Goal: Task Accomplishment & Management: Complete application form

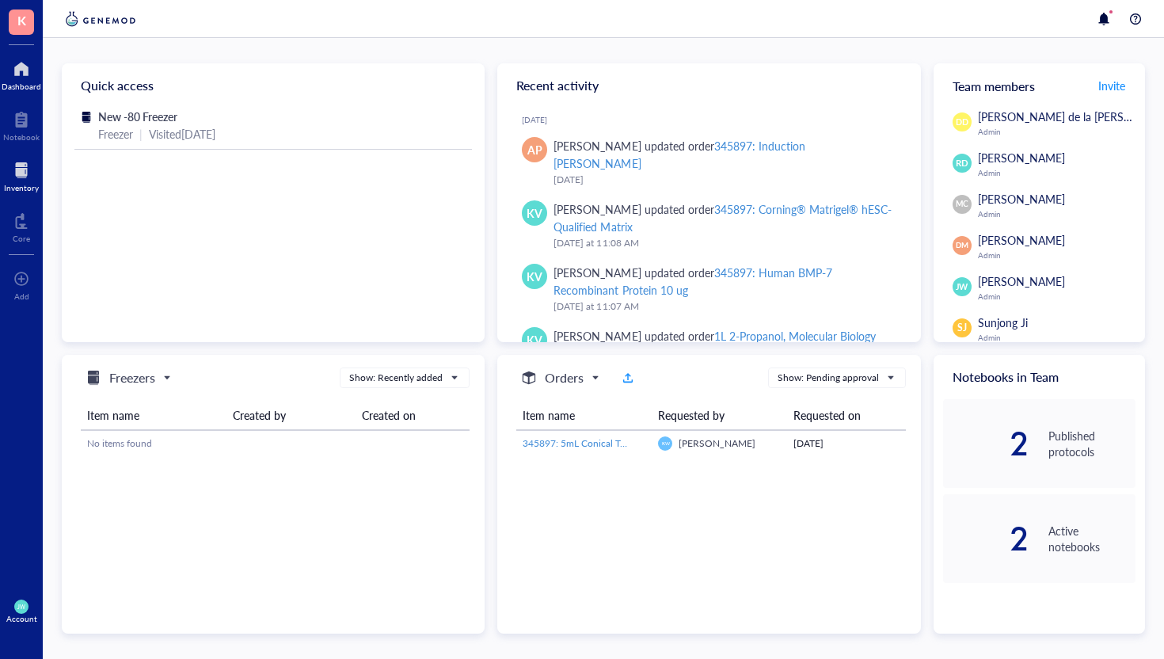
click at [21, 179] on div at bounding box center [21, 170] width 35 height 25
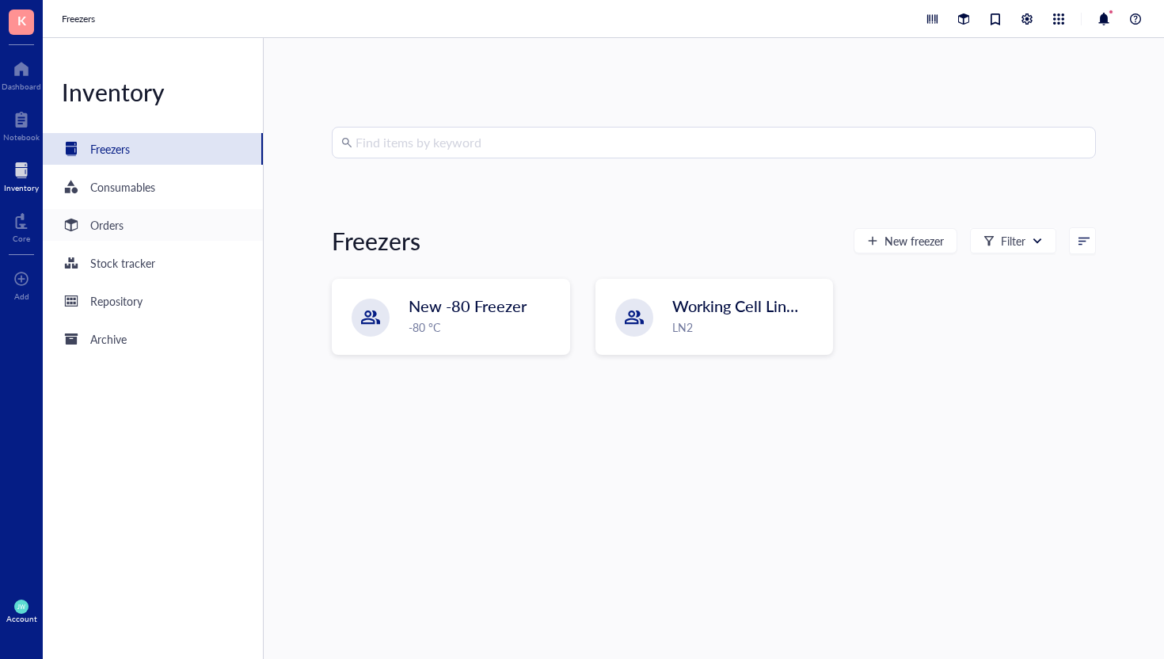
click at [132, 229] on div "Orders" at bounding box center [153, 225] width 220 height 32
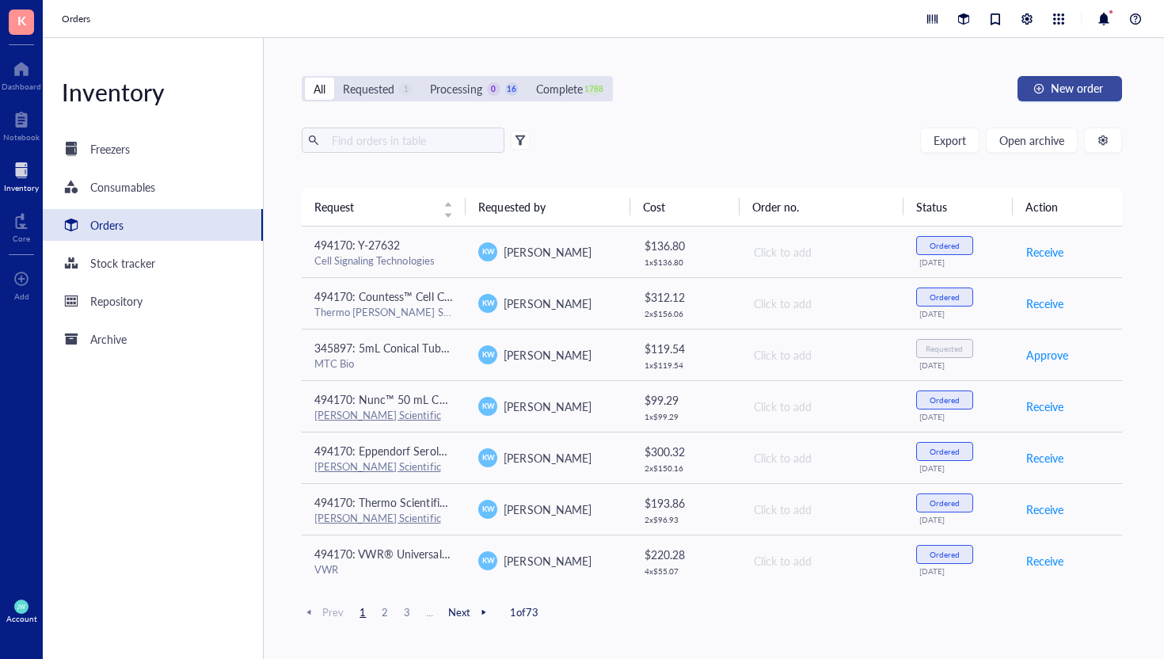
click at [1071, 92] on span "New order" at bounding box center [1077, 88] width 52 height 13
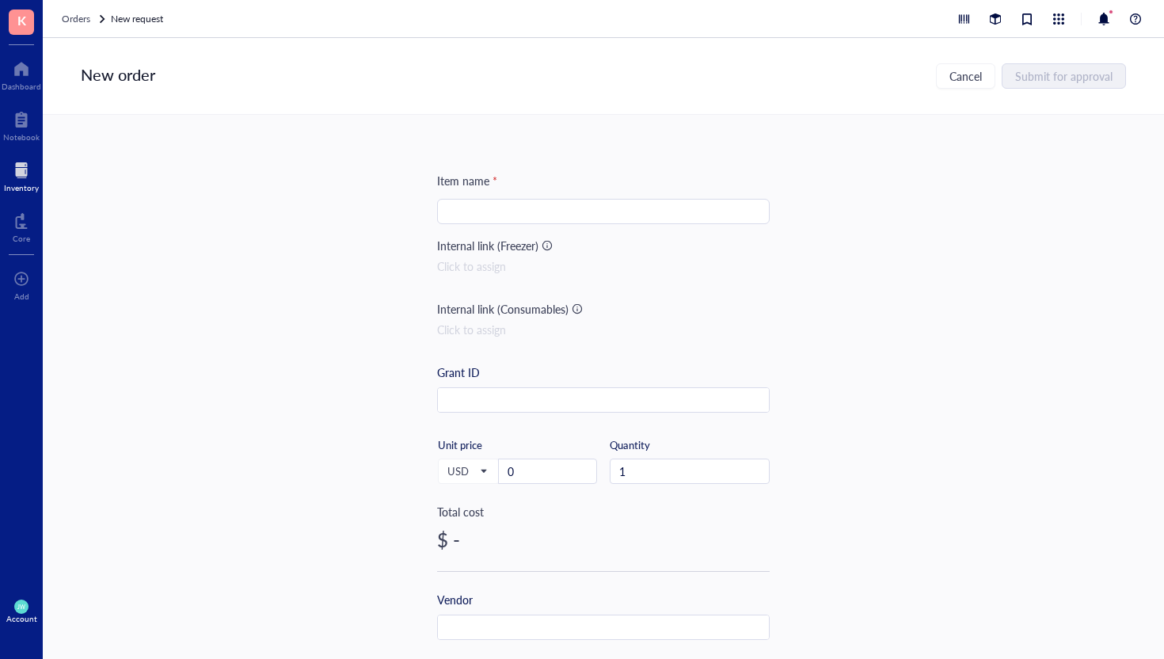
click at [520, 212] on input "search" at bounding box center [604, 212] width 314 height 24
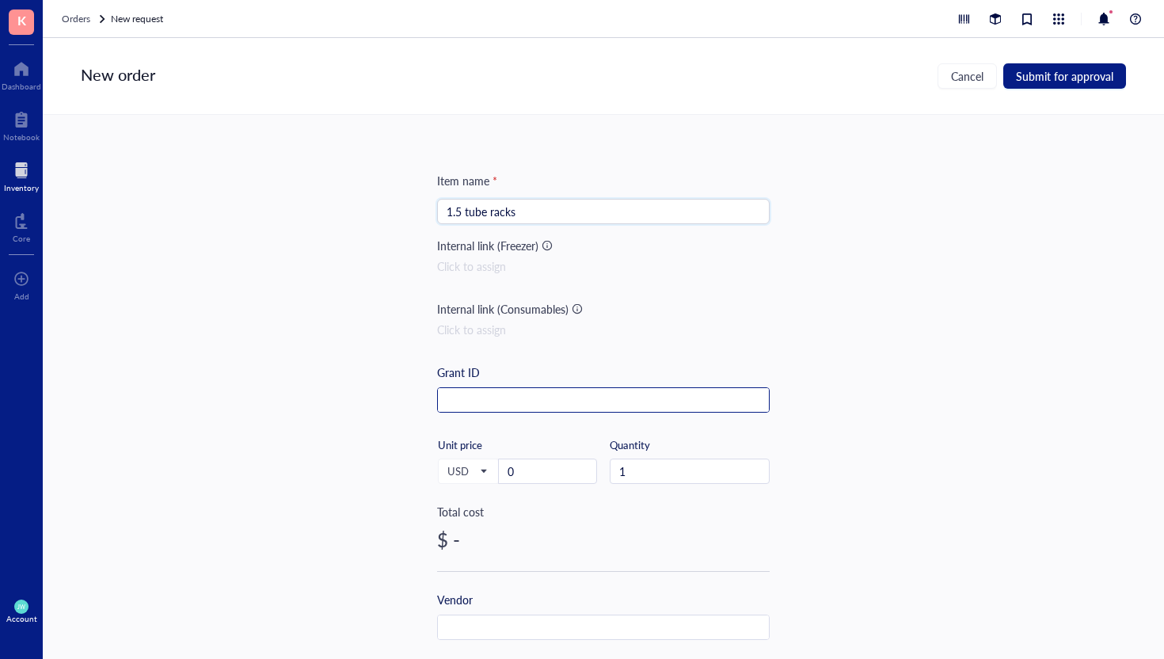
type input "1.5 tube racks"
click at [477, 393] on input "text" at bounding box center [603, 400] width 331 height 25
type input "385413"
click at [544, 473] on input "0" at bounding box center [547, 471] width 97 height 24
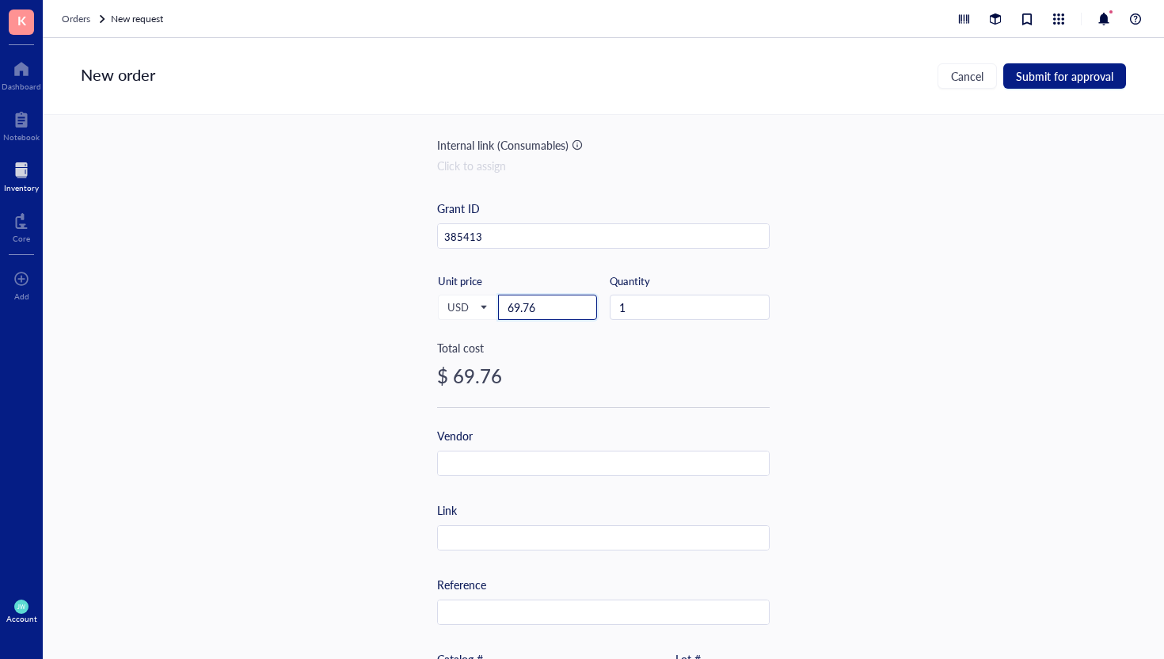
scroll to position [298, 0]
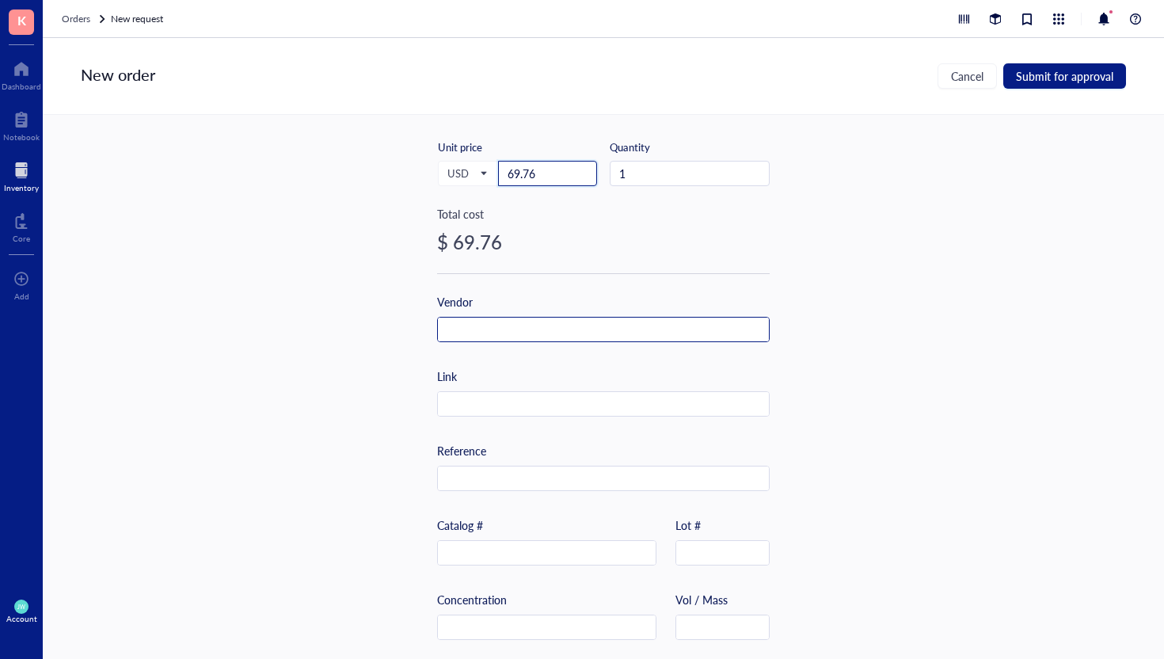
type input "69.76"
click at [507, 332] on input "text" at bounding box center [603, 329] width 331 height 25
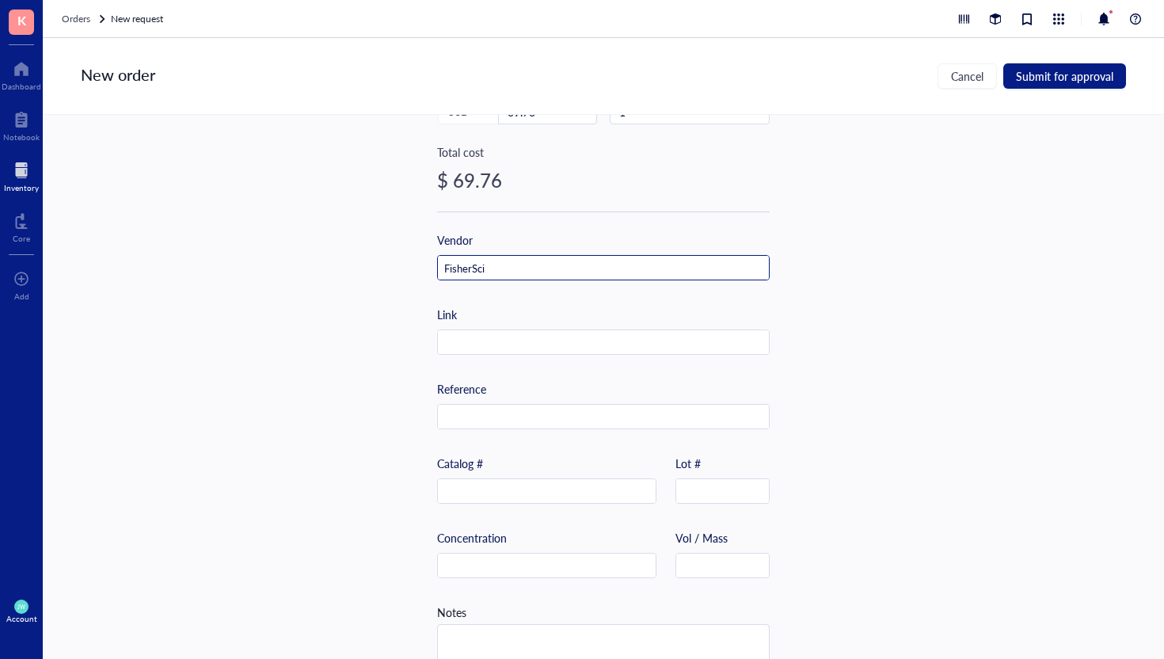
scroll to position [396, 0]
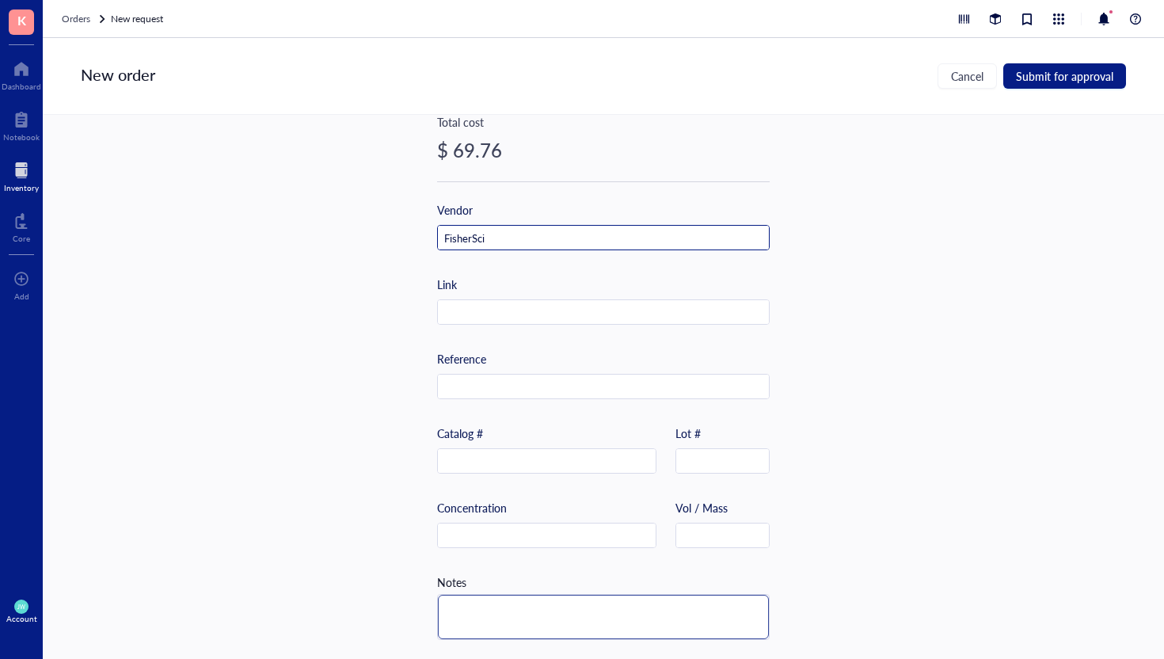
type input "FisherSci"
click at [535, 595] on textarea at bounding box center [603, 617] width 331 height 44
type textarea "J"
type textarea "[PERSON_NAME]"
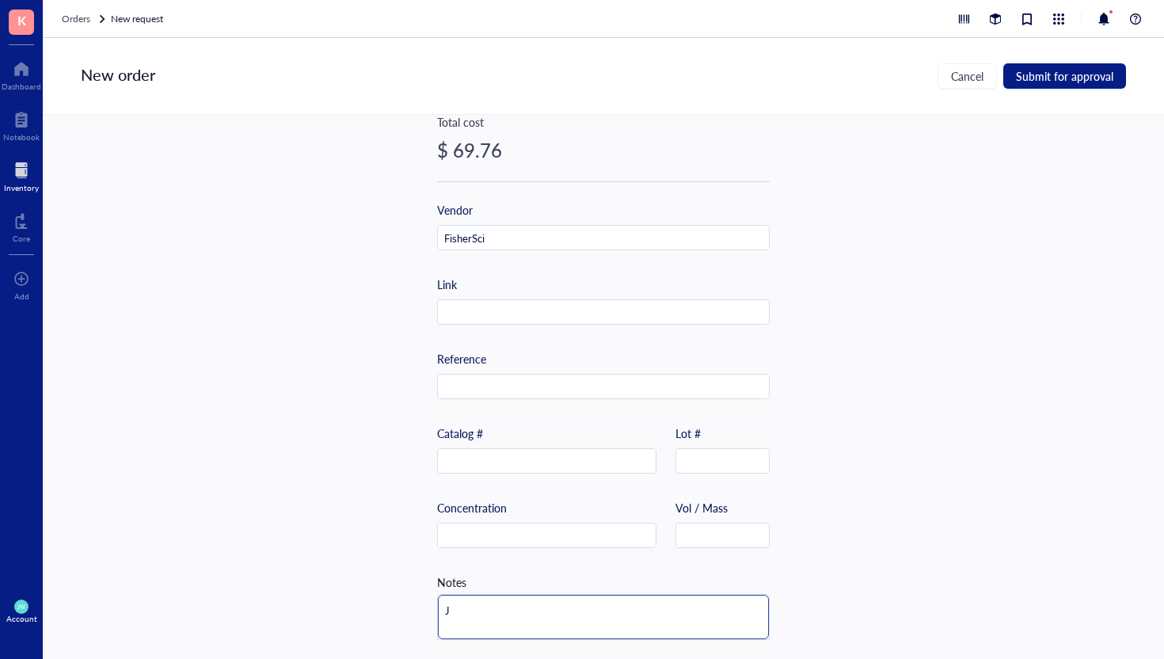
type textarea "[PERSON_NAME]"
type textarea "Jac"
type textarea "Jack"
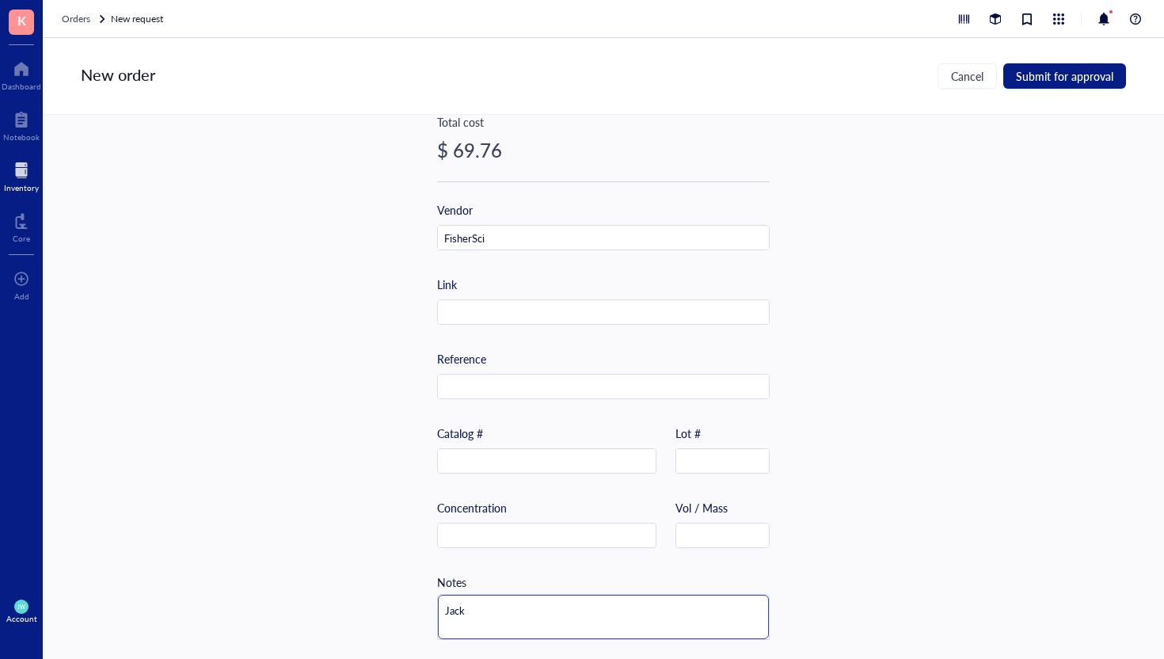
type textarea "Jack"
type textarea "[PERSON_NAME]"
type textarea "Jack or"
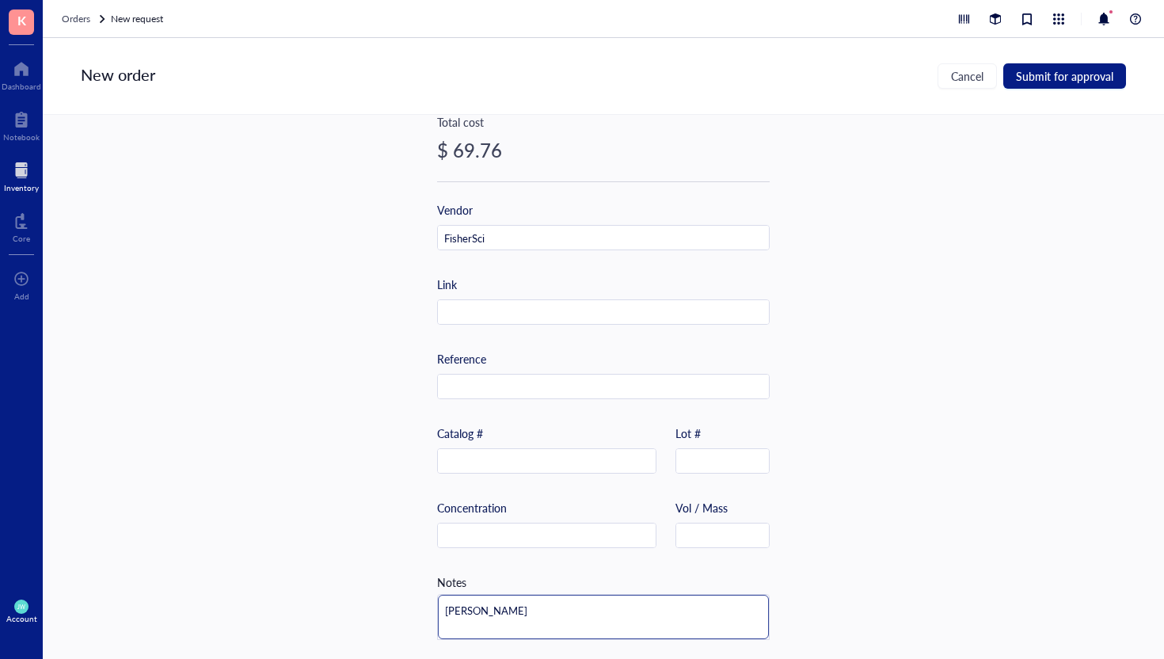
type textarea "Jack or"
type textarea "[PERSON_NAME]"
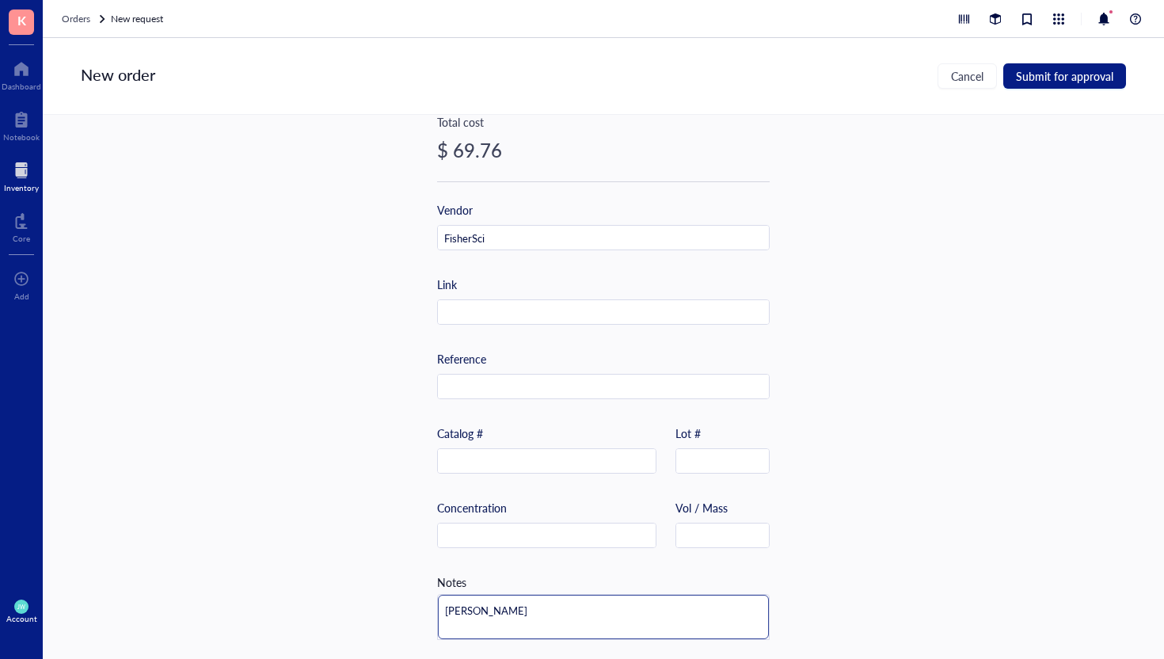
type textarea "Jack order"
type textarea "Jack ordere"
type textarea "[PERSON_NAME] ordered"
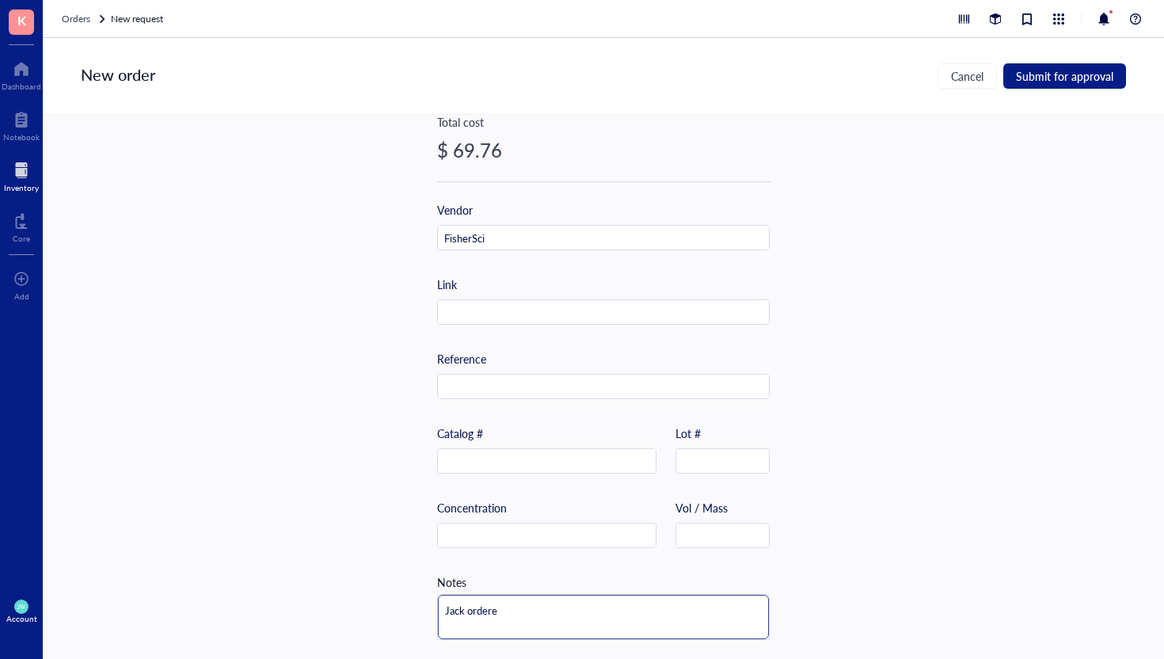
type textarea "[PERSON_NAME] ordered"
type textarea "[PERSON_NAME] ordered v"
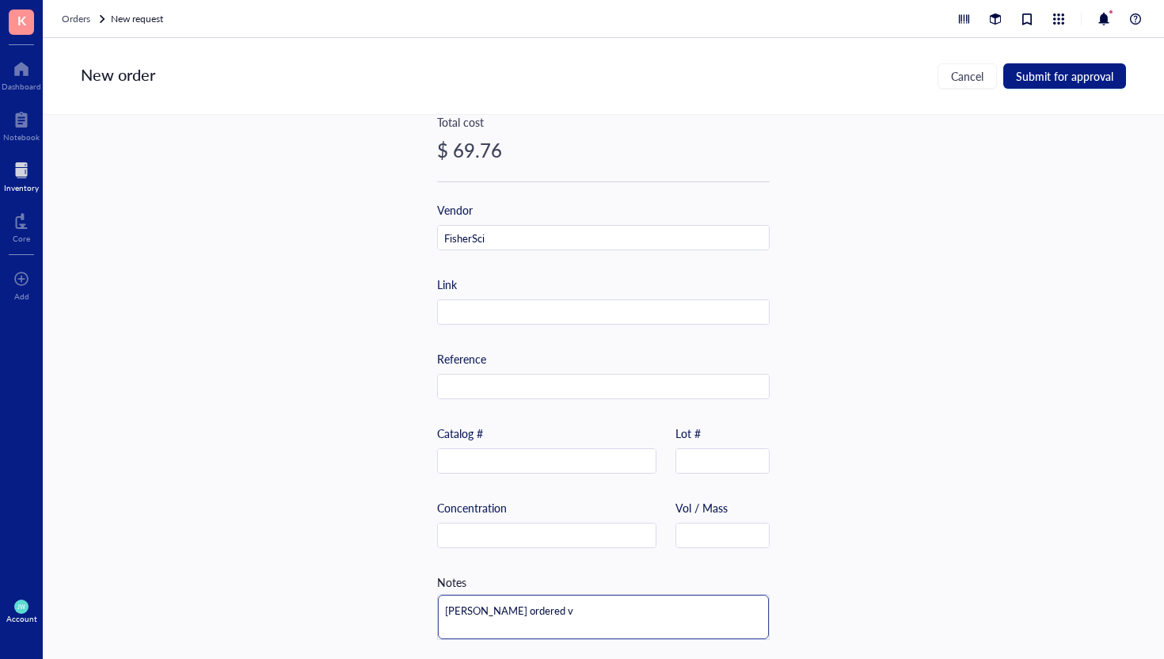
type textarea "[PERSON_NAME] ordered vi"
type textarea "[PERSON_NAME] ordered via"
type textarea "[PERSON_NAME] ordered via M"
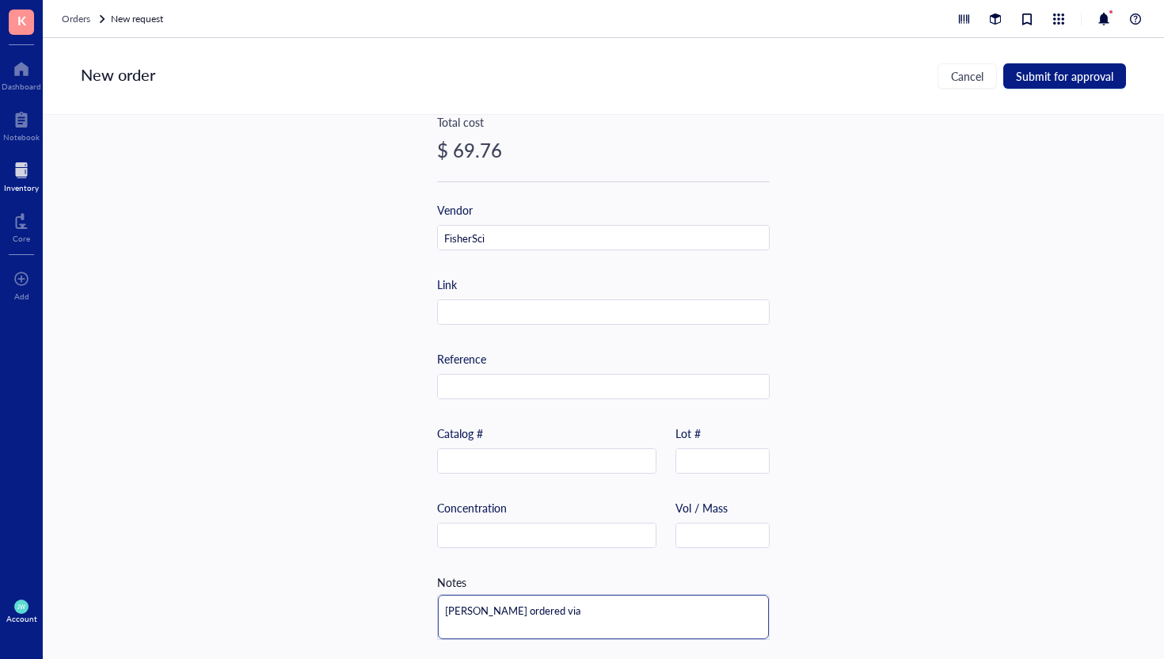
type textarea "[PERSON_NAME] ordered via M"
type textarea "[PERSON_NAME] ordered via MM"
type textarea "[PERSON_NAME] ordered via MMa"
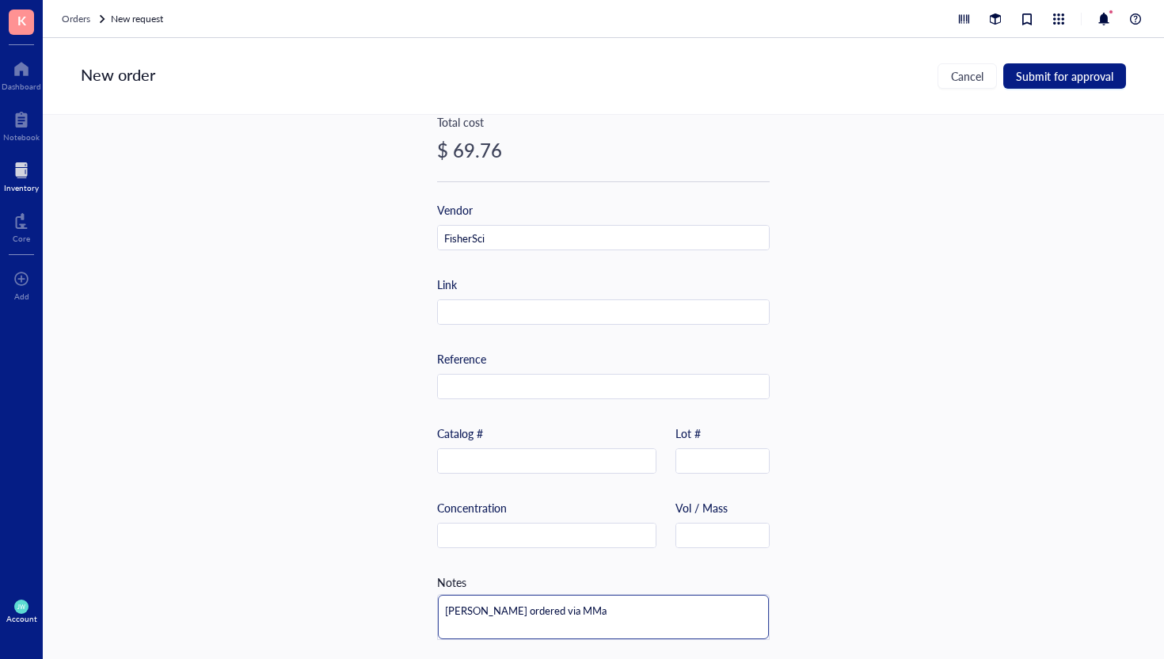
type textarea "[PERSON_NAME] ordered via MMar"
type textarea "[PERSON_NAME] ordered via MMark"
type textarea "[PERSON_NAME] ordered via MMarke"
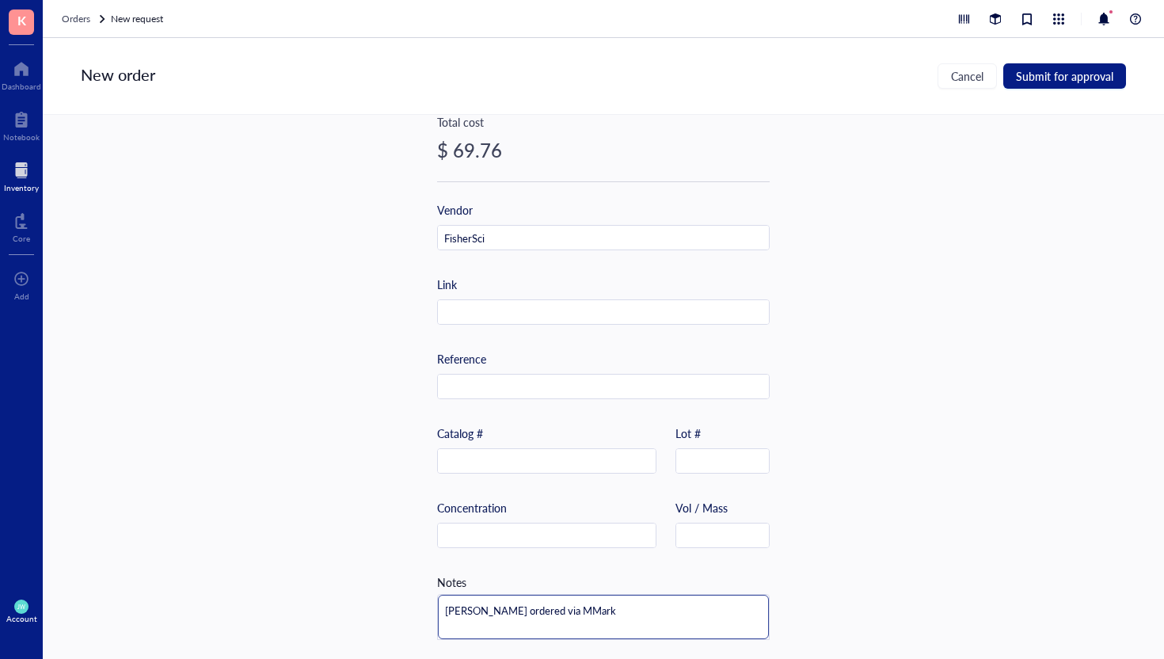
type textarea "[PERSON_NAME] ordered via MMarke"
type textarea "[PERSON_NAME] ordered via MMarket"
type textarea "[PERSON_NAME] ordered via MMarkets"
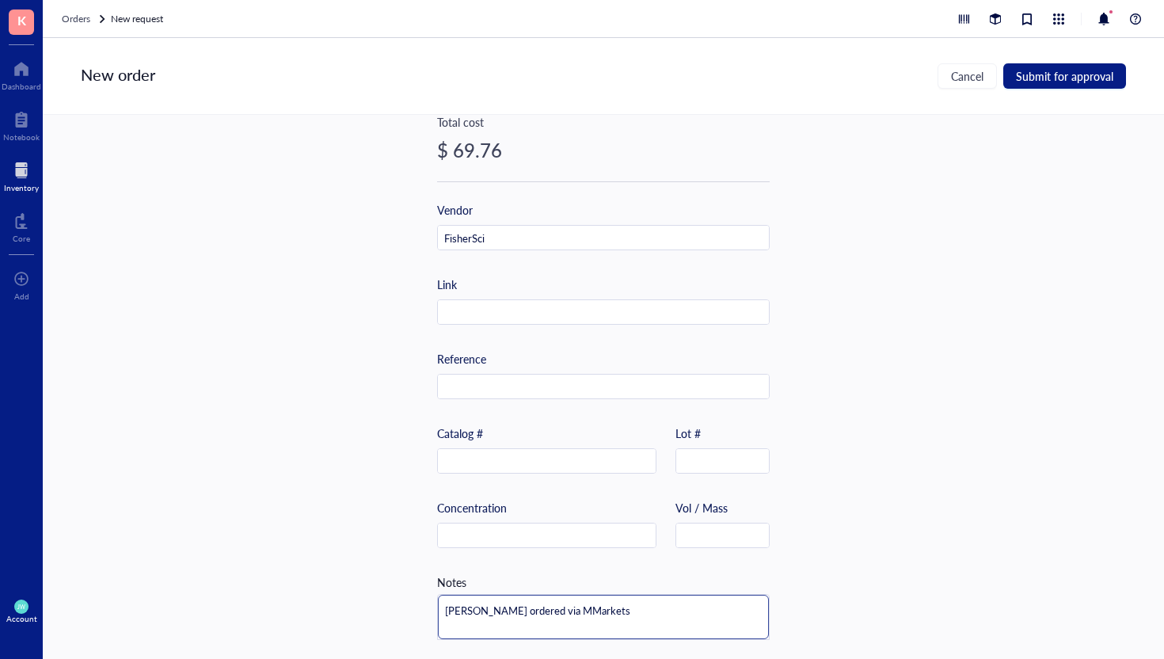
type textarea "[PERSON_NAME] ordered via MMarketsi"
type textarea "[PERSON_NAME] ordered via MMarketsit"
type textarea "[PERSON_NAME] ordered via MMarketsite"
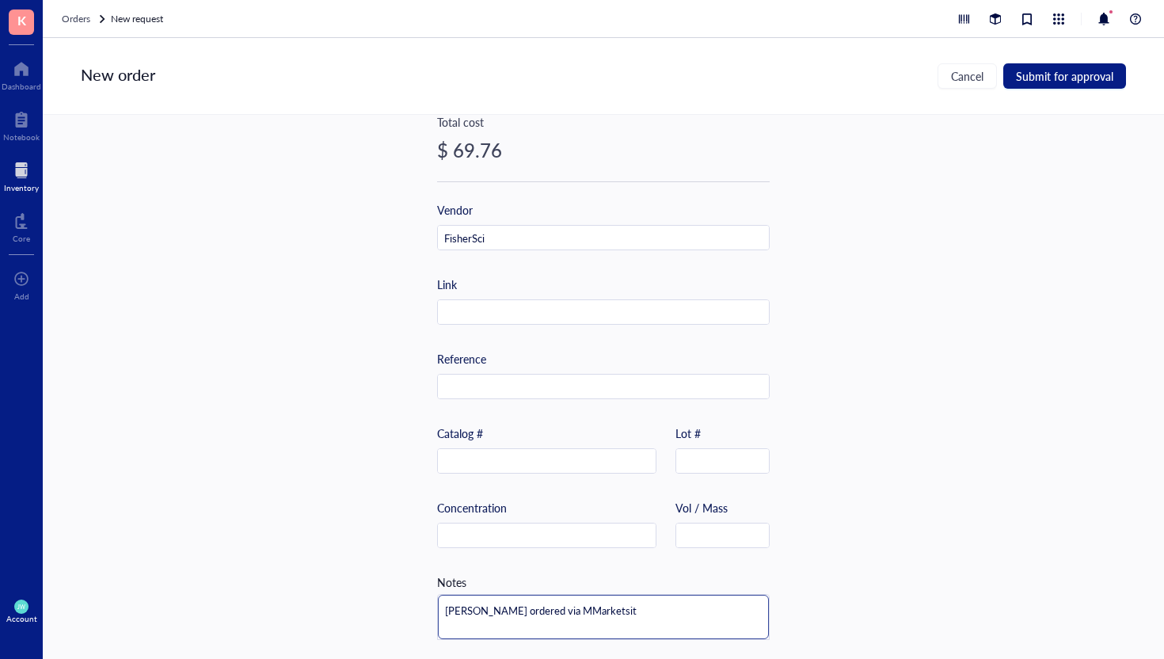
type textarea "[PERSON_NAME] ordered via MMarketsite"
type textarea "[PERSON_NAME] ordered via MMarketsite."
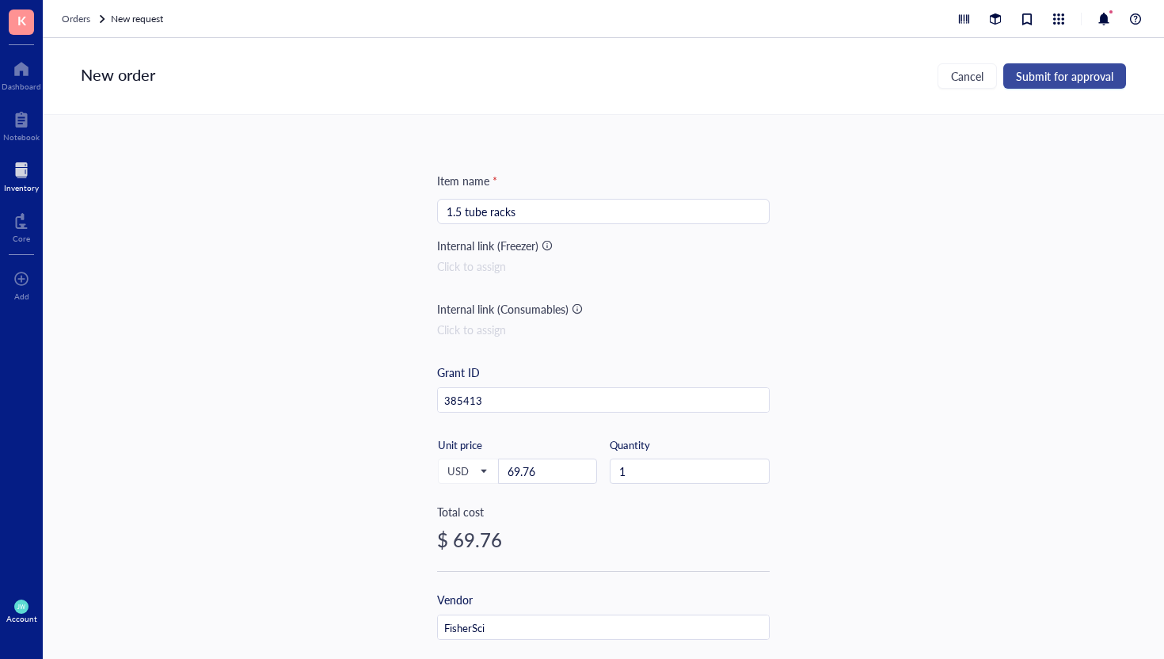
type textarea "[PERSON_NAME] ordered via MMarketsite."
click at [1088, 78] on span "Submit for approval" at bounding box center [1064, 76] width 97 height 13
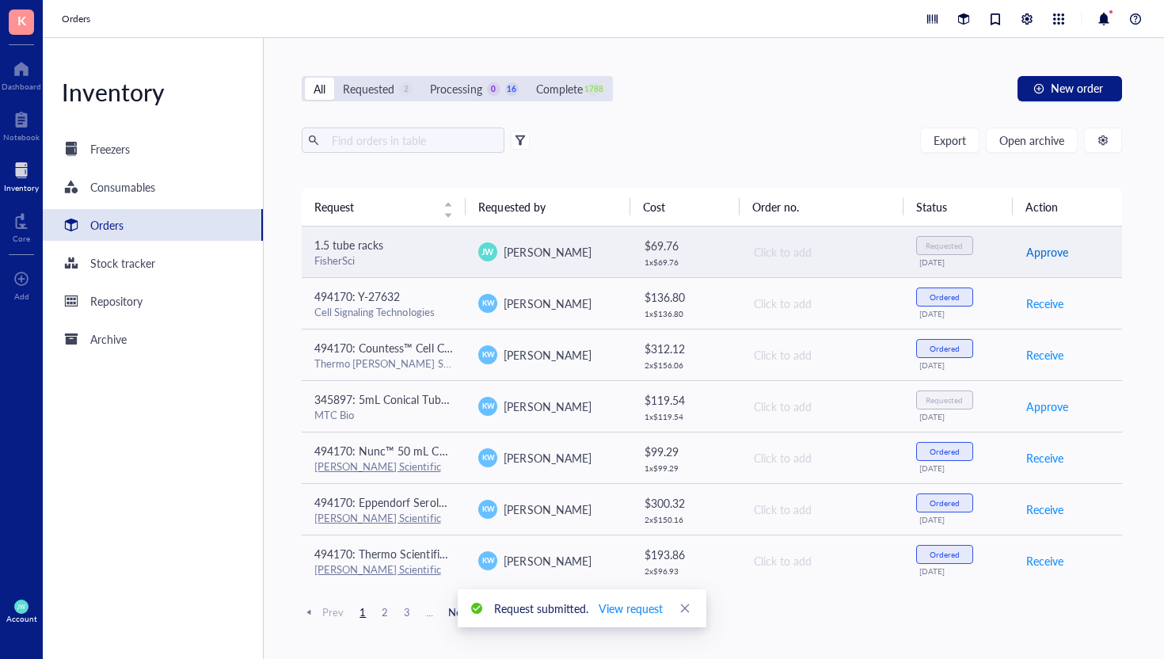
click at [1041, 254] on span "Approve" at bounding box center [1047, 251] width 42 height 17
click at [1054, 249] on span "Place order" at bounding box center [1053, 251] width 55 height 17
